Goal: Use online tool/utility: Use online tool/utility

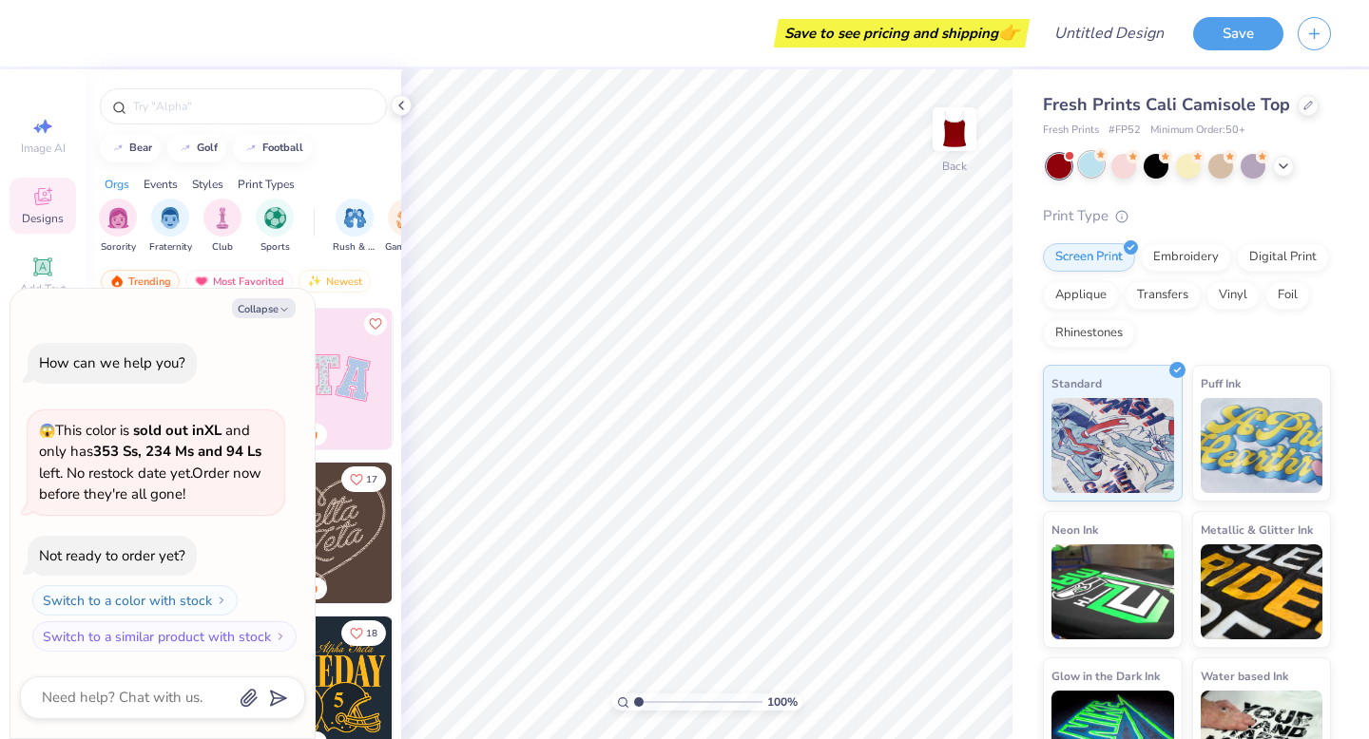
click at [1095, 169] on div at bounding box center [1091, 164] width 25 height 25
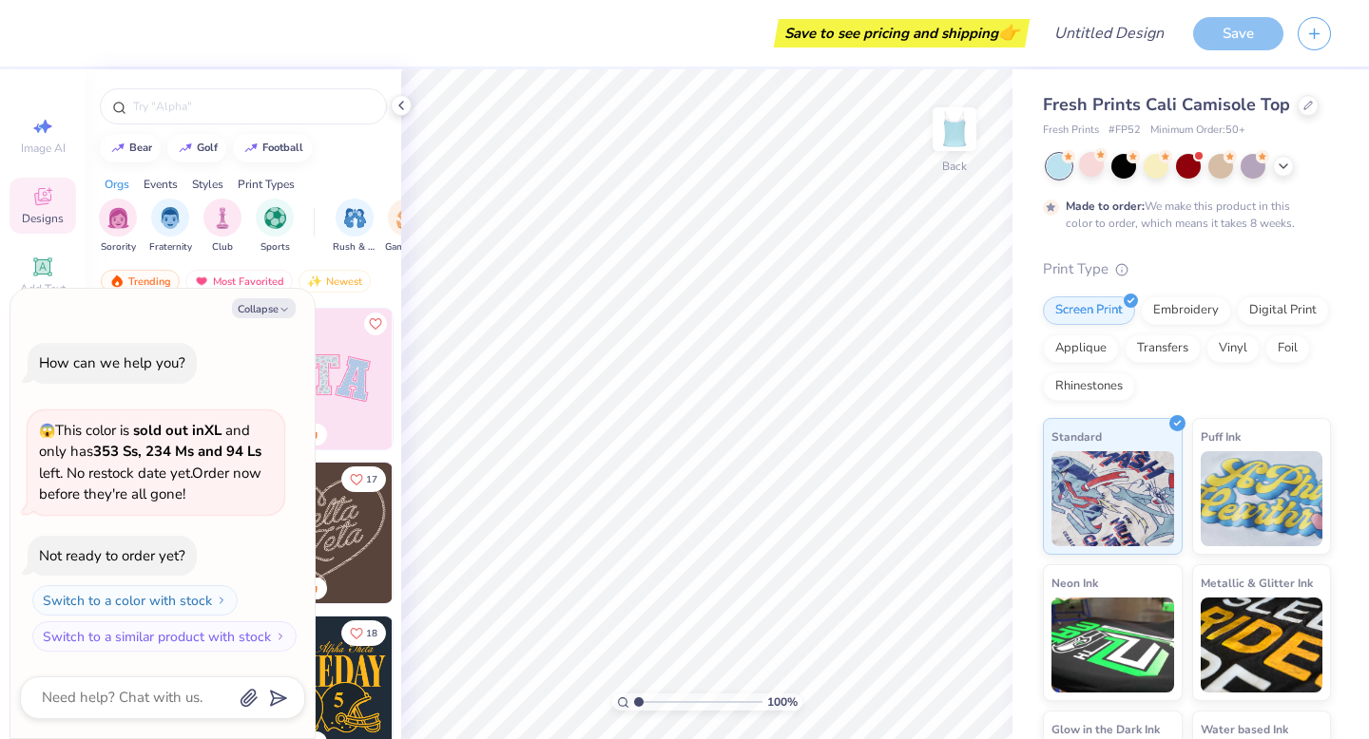
scroll to position [37, 0]
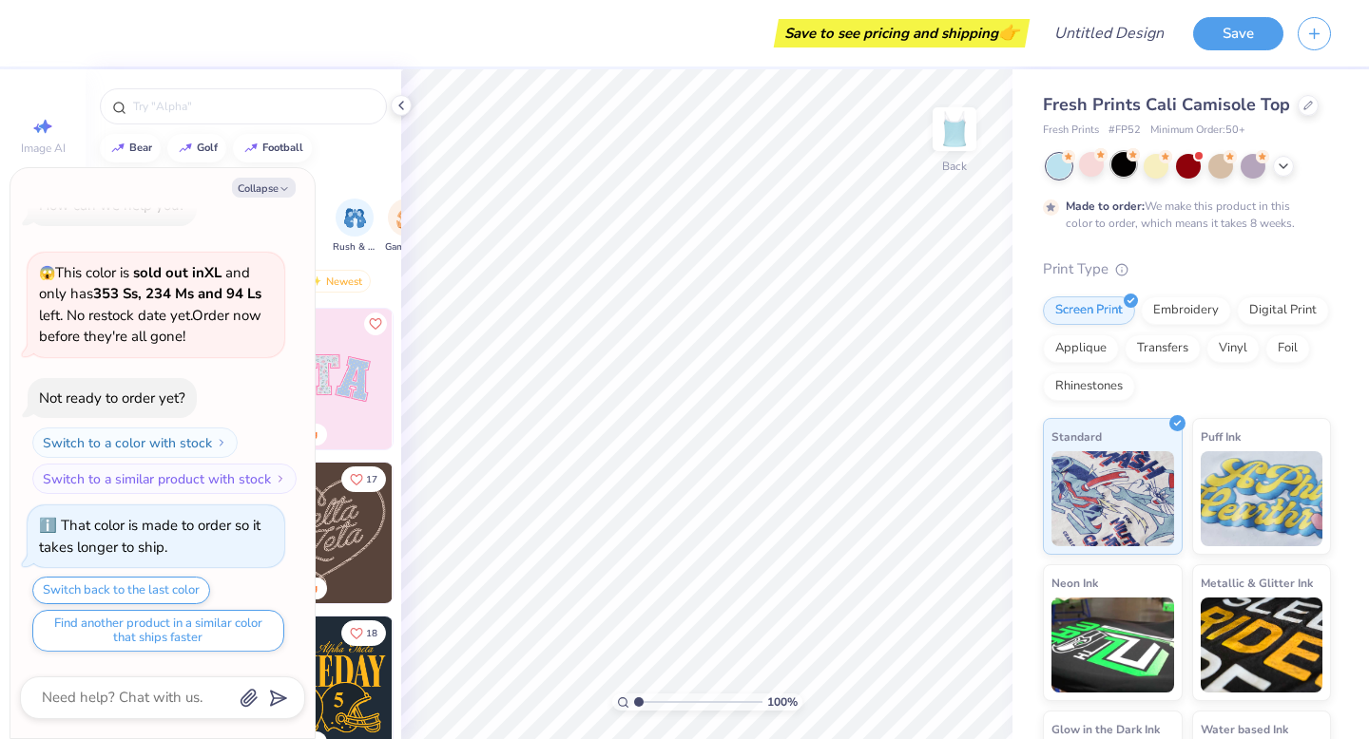
click at [1133, 169] on div at bounding box center [1123, 164] width 25 height 25
click at [1247, 168] on div at bounding box center [1252, 164] width 25 height 25
click at [1203, 171] on div at bounding box center [1188, 166] width 284 height 25
click at [1218, 171] on div at bounding box center [1220, 164] width 25 height 25
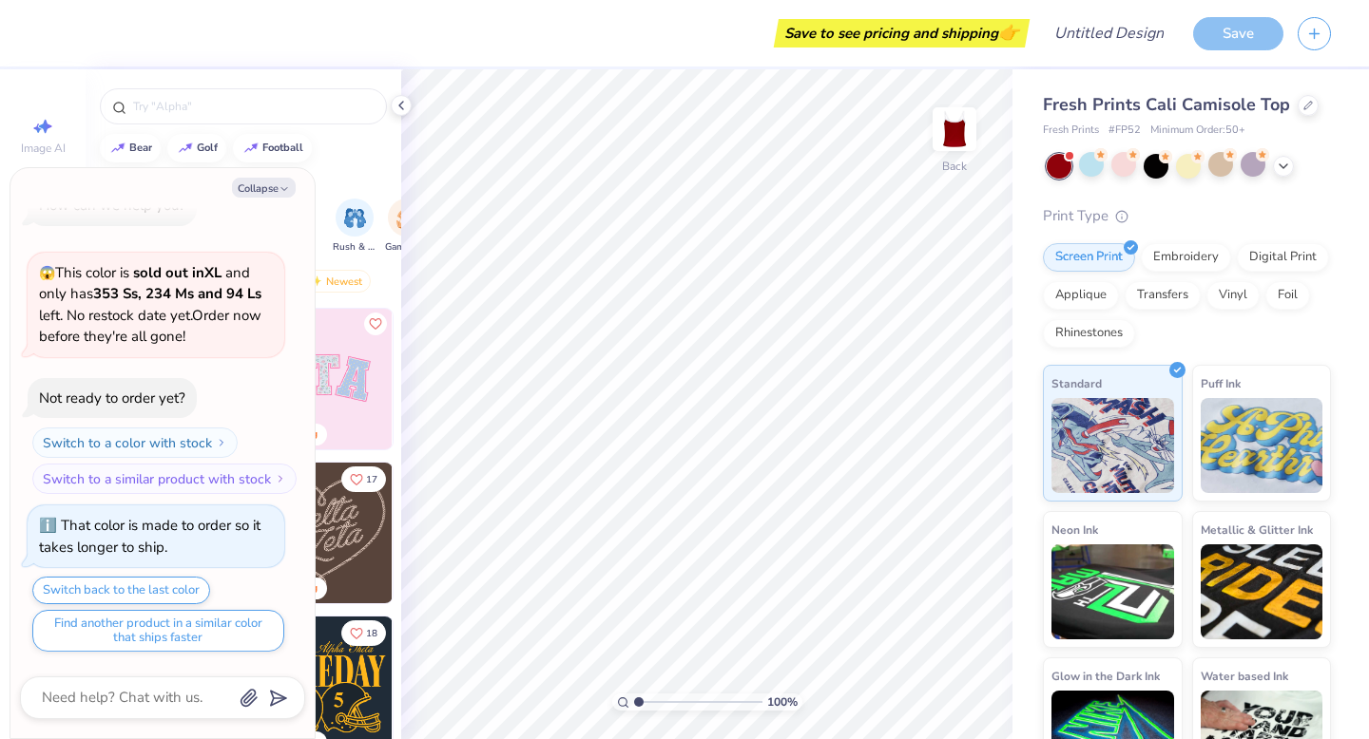
scroll to position [400, 0]
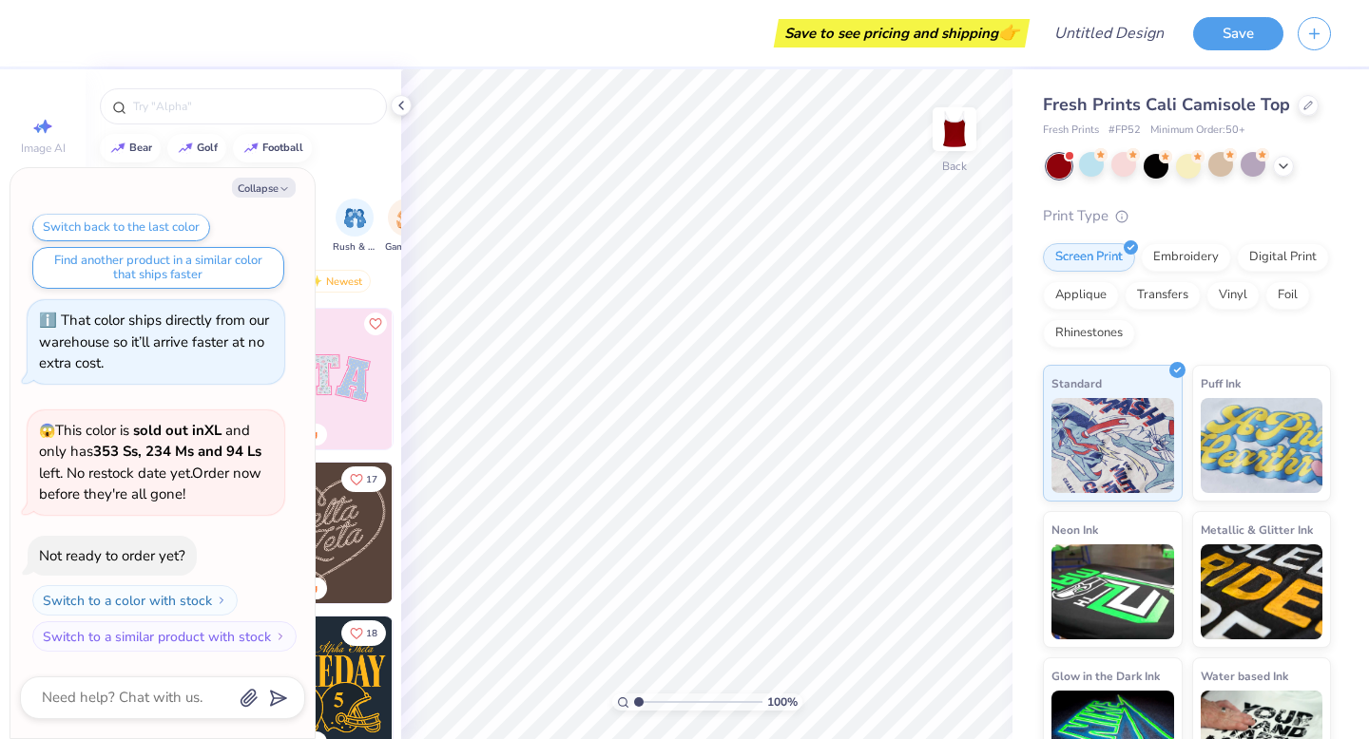
click at [1277, 178] on div at bounding box center [1188, 166] width 284 height 25
click at [1277, 176] on div at bounding box center [1188, 166] width 284 height 25
click at [1285, 165] on icon at bounding box center [1282, 164] width 15 height 15
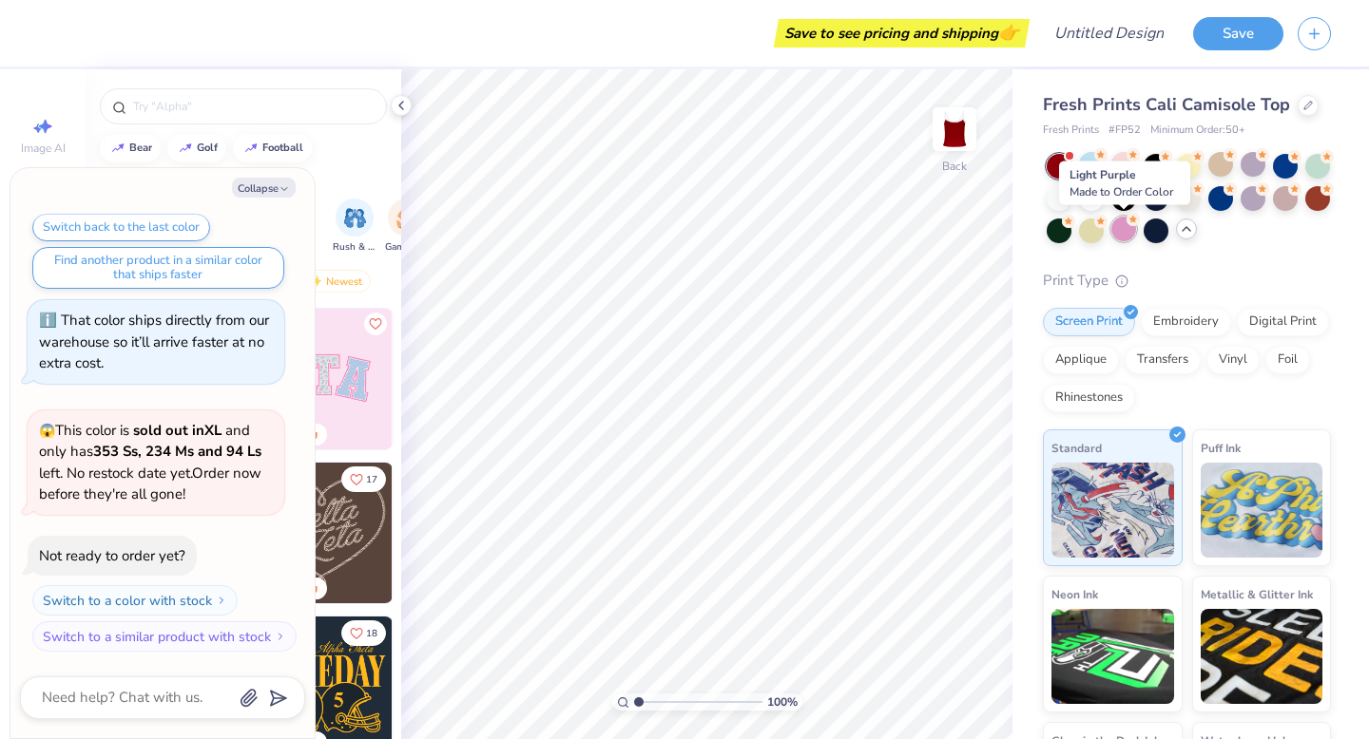
click at [1122, 235] on div at bounding box center [1123, 229] width 25 height 25
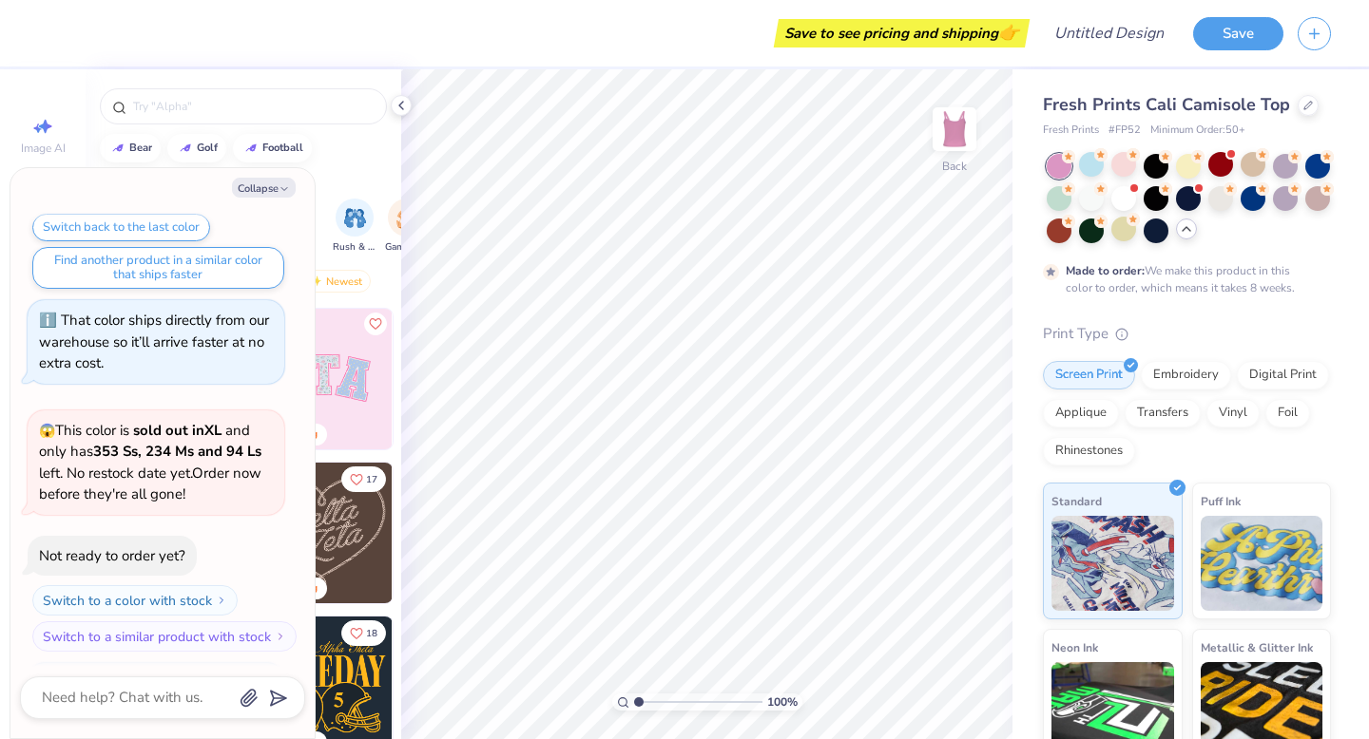
scroll to position [558, 0]
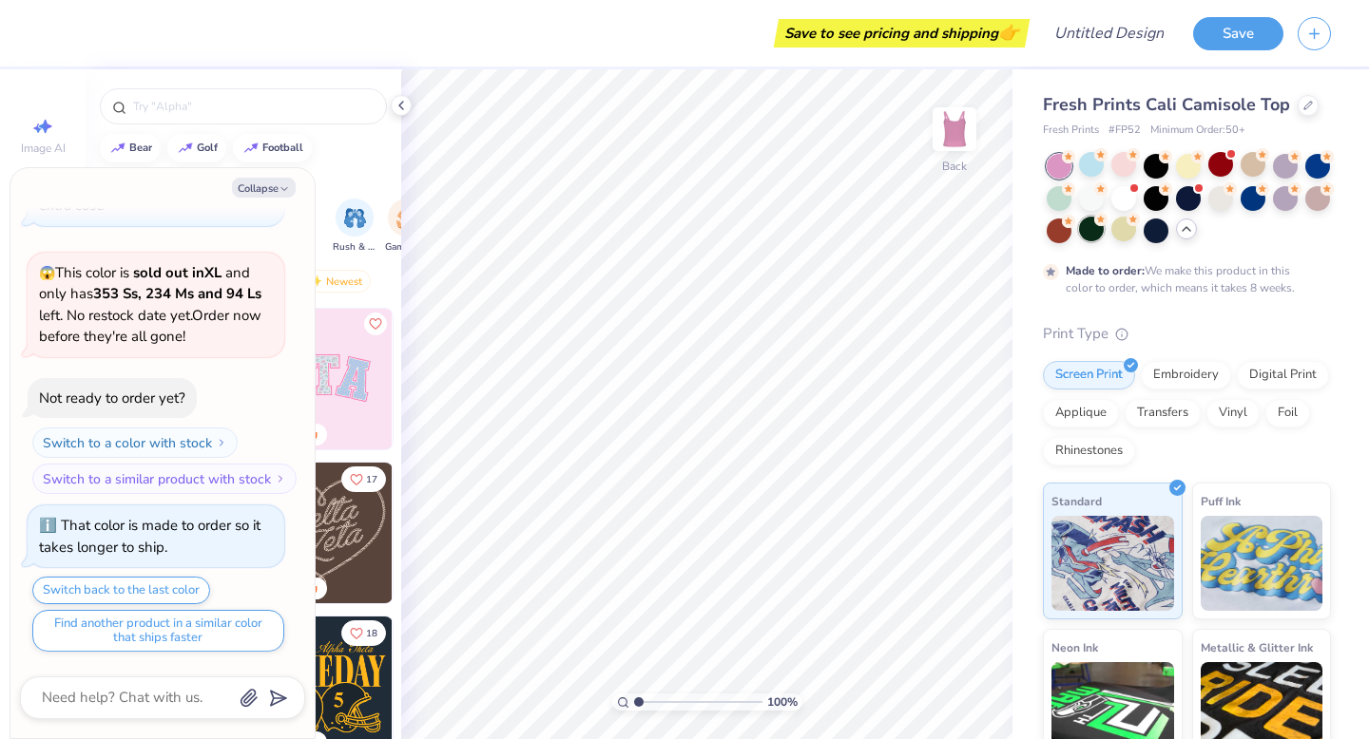
click at [1096, 233] on div at bounding box center [1091, 229] width 25 height 25
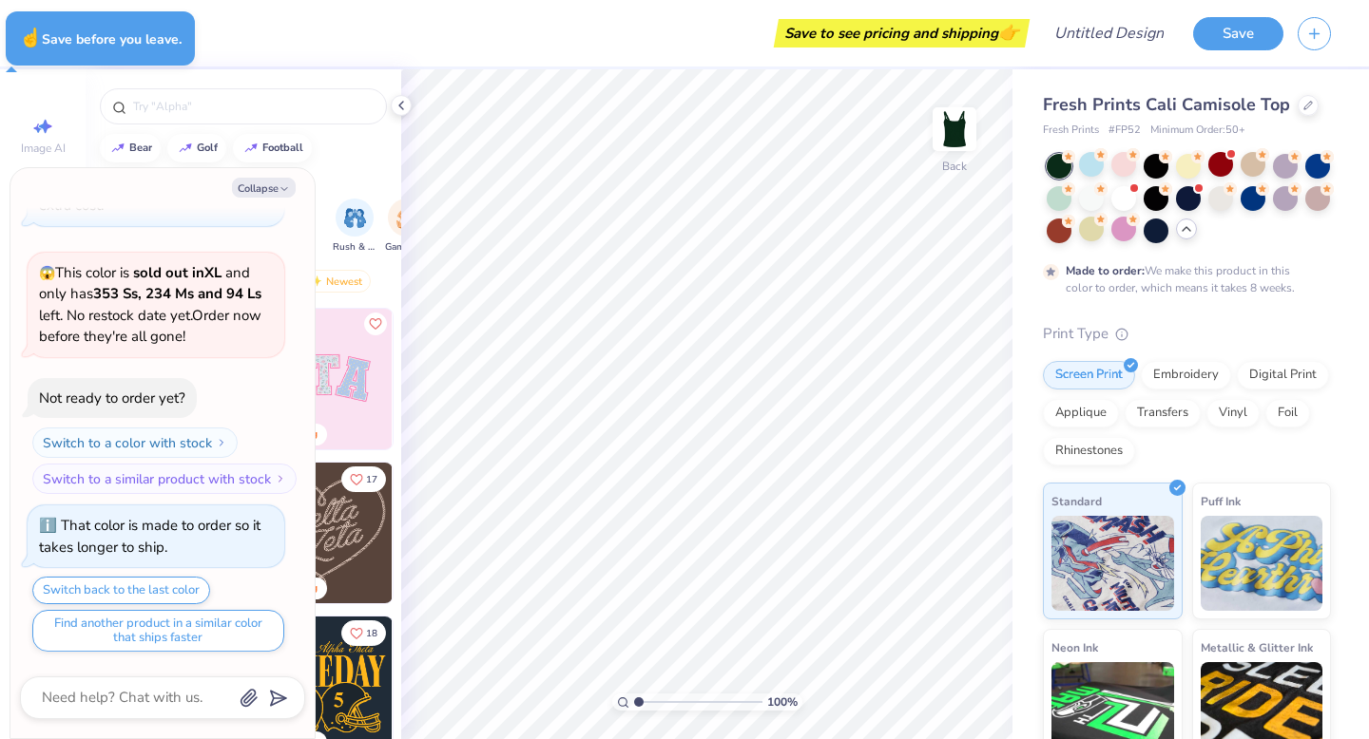
type textarea "x"
